Goal: Navigation & Orientation: Find specific page/section

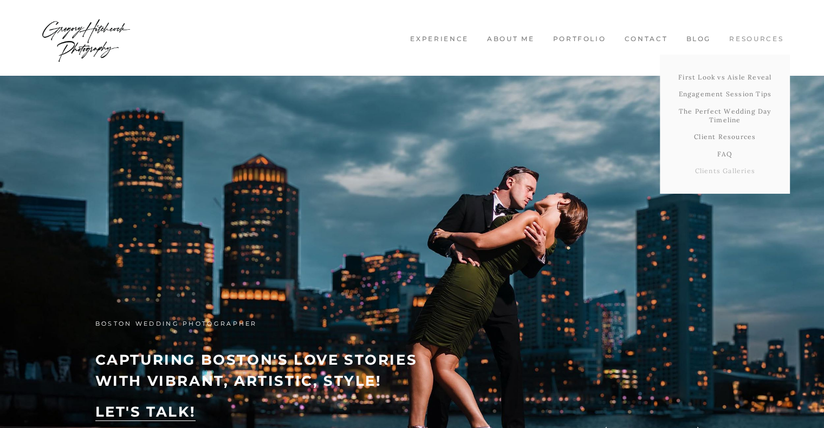
click at [721, 173] on link "Clients Galleries" at bounding box center [725, 170] width 130 height 17
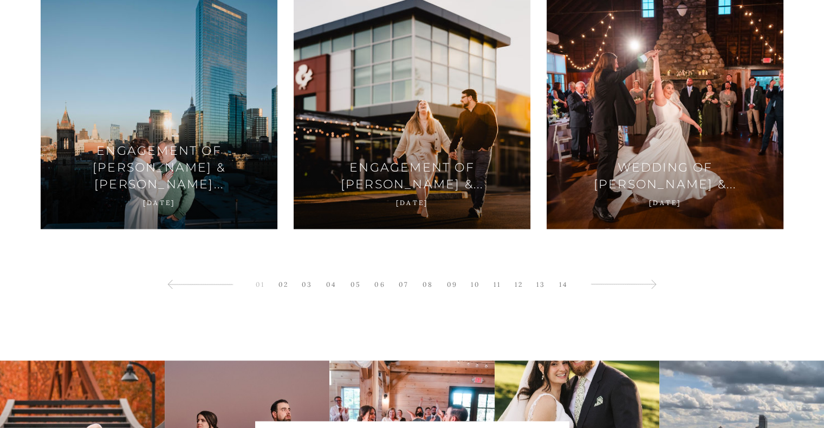
scroll to position [1950, 0]
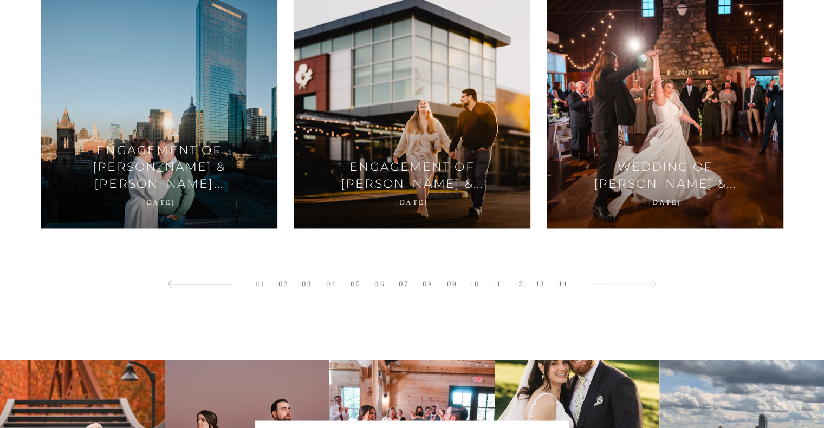
click at [623, 285] on link at bounding box center [622, 284] width 77 height 24
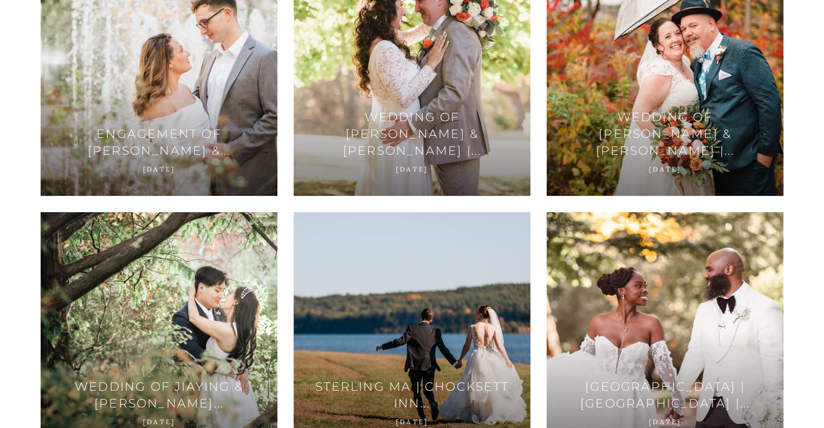
scroll to position [162, 0]
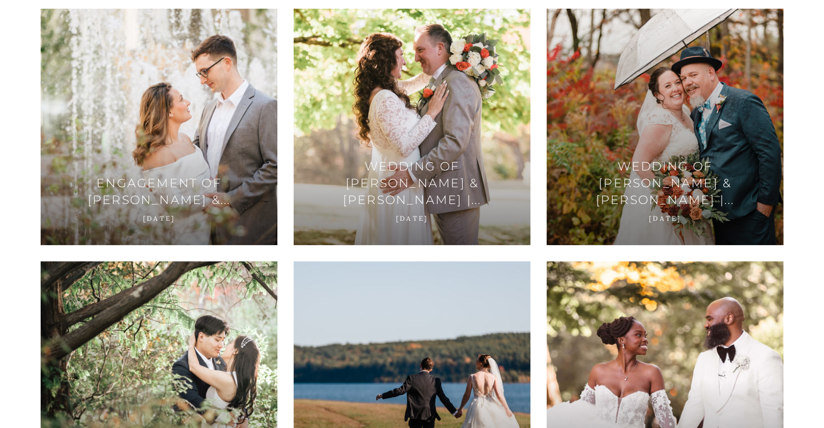
click at [689, 127] on icon at bounding box center [693, 126] width 9 height 9
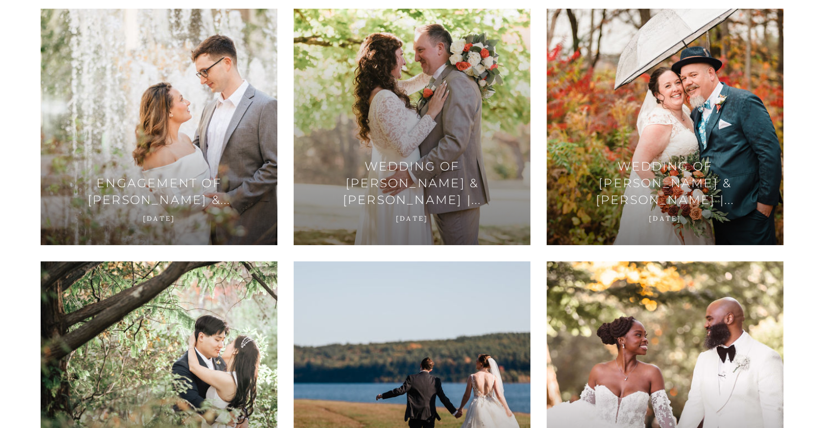
click at [422, 82] on div at bounding box center [412, 127] width 237 height 237
